Goal: Task Accomplishment & Management: Manage account settings

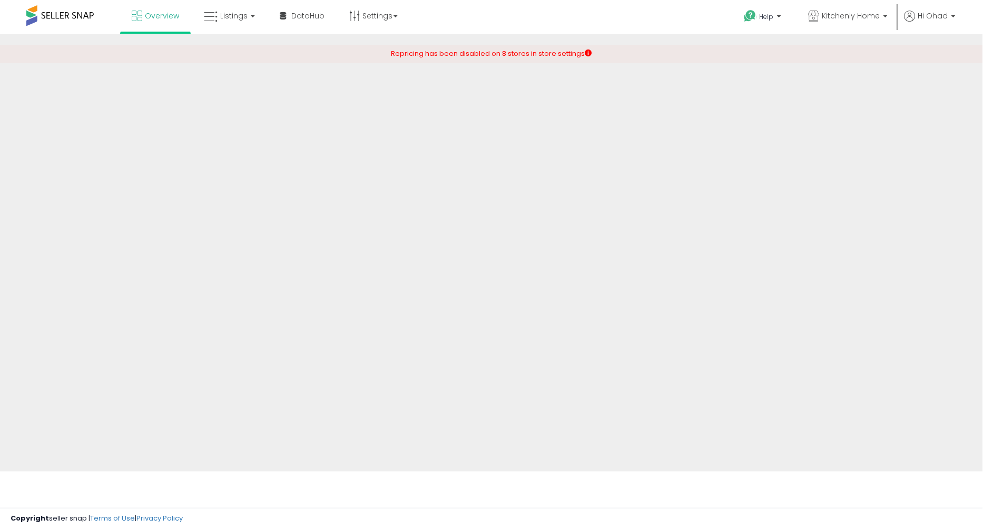
click at [944, 8] on ul "Help Contact Support Search Knowledge Hub Request a Feature API Documentation R…" at bounding box center [845, 17] width 227 height 34
click at [930, 16] on span "Hi Ohad" at bounding box center [933, 16] width 30 height 11
click at [959, 17] on li "Hi Ohad Account Profile Stop impersonating" at bounding box center [930, 24] width 58 height 26
click at [950, 17] on p "Hi Ohad" at bounding box center [930, 17] width 51 height 13
click at [931, 9] on ul "Help Contact Support Search Knowledge Hub Request a Feature API Documentation R…" at bounding box center [845, 17] width 227 height 34
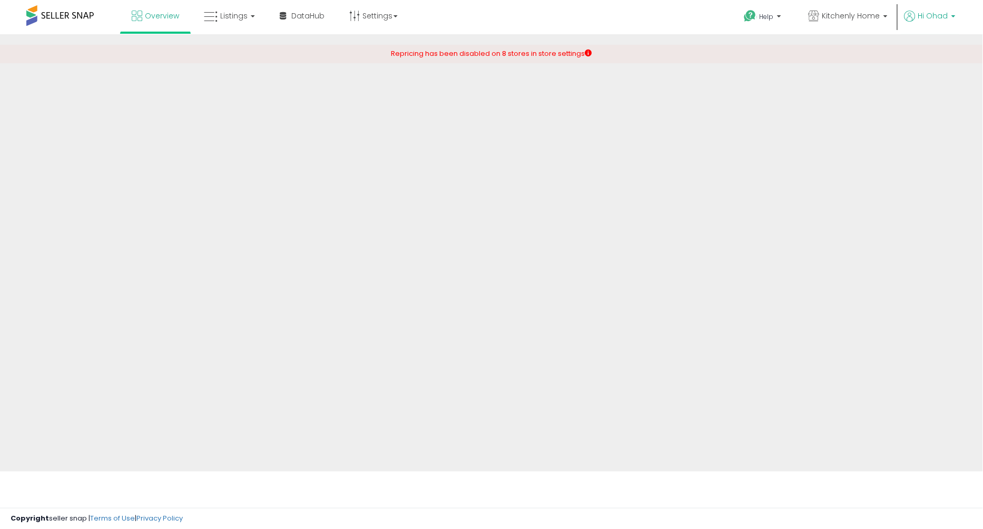
click at [930, 19] on span "Hi Ohad" at bounding box center [933, 16] width 30 height 11
click at [933, 12] on span "Hi Ohad" at bounding box center [933, 16] width 30 height 11
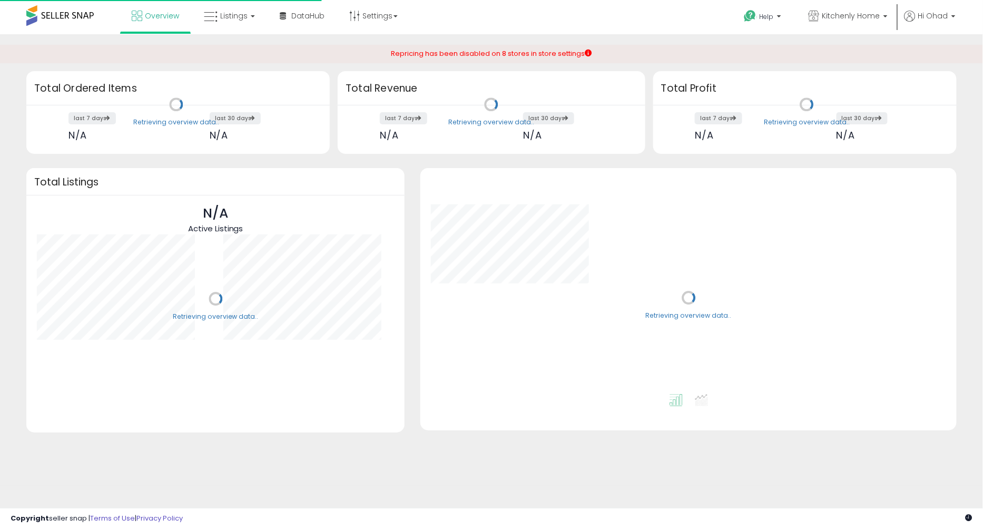
click at [879, 105] on div "Retrieving overview data.." at bounding box center [807, 112] width 316 height 83
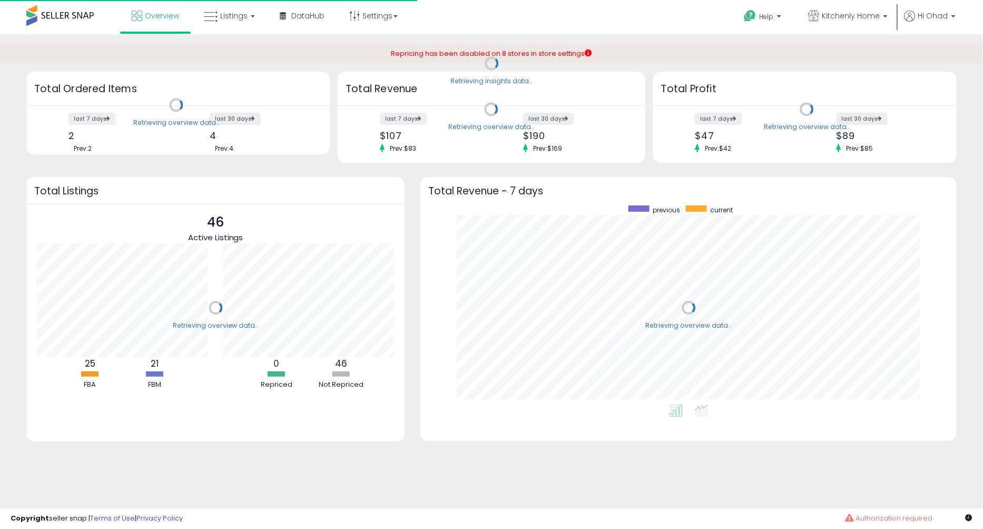
scroll to position [199, 515]
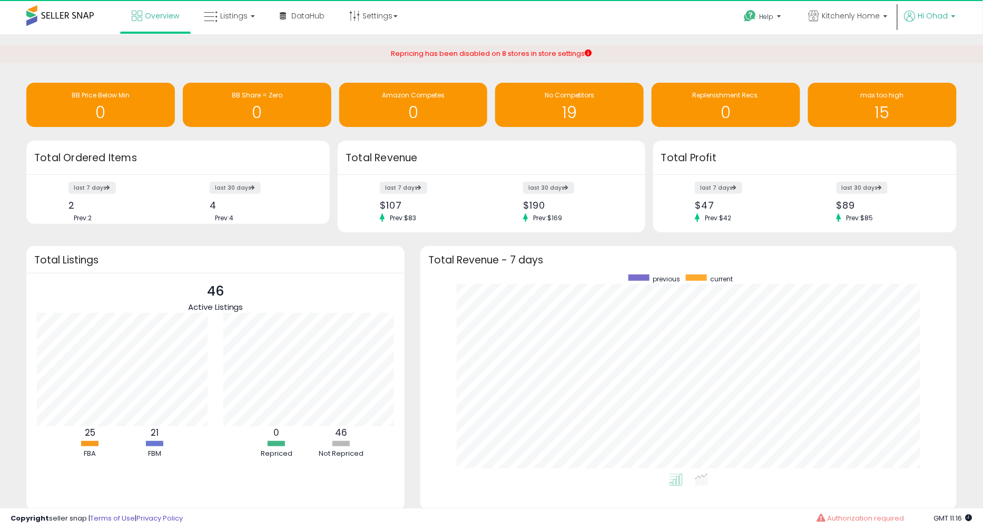
click at [945, 14] on span "Hi Ohad" at bounding box center [933, 16] width 30 height 11
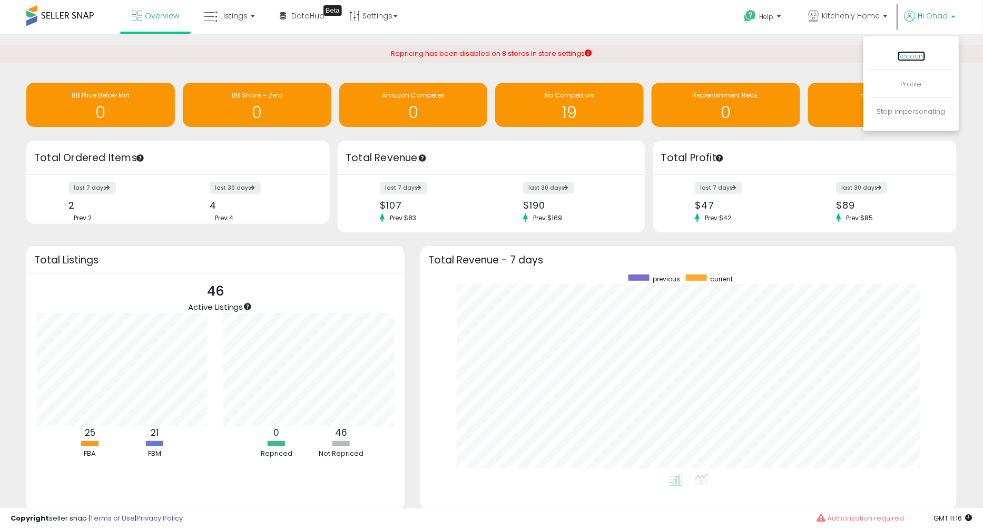
click at [912, 52] on link "Account" at bounding box center [912, 56] width 28 height 10
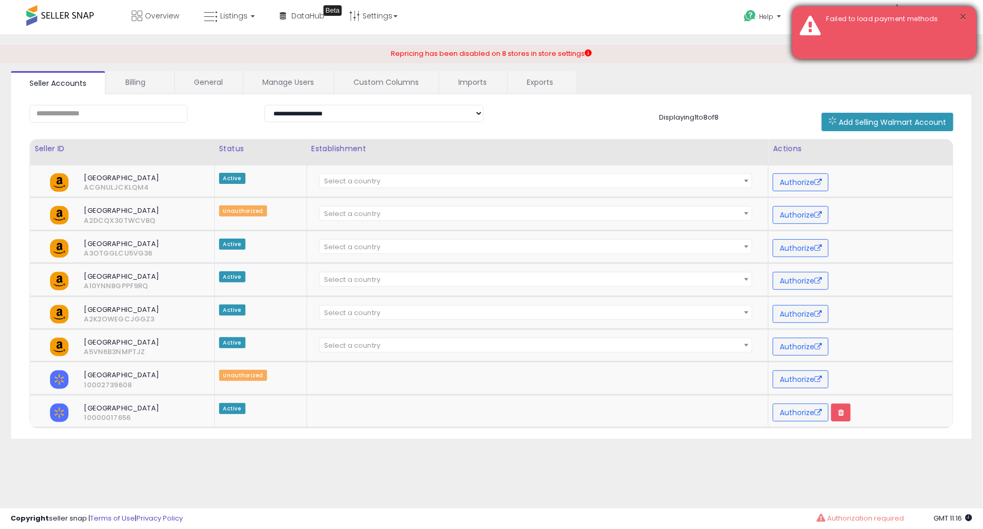
click at [964, 18] on button "×" at bounding box center [963, 17] width 8 height 13
